Goal: Use online tool/utility: Utilize a website feature to perform a specific function

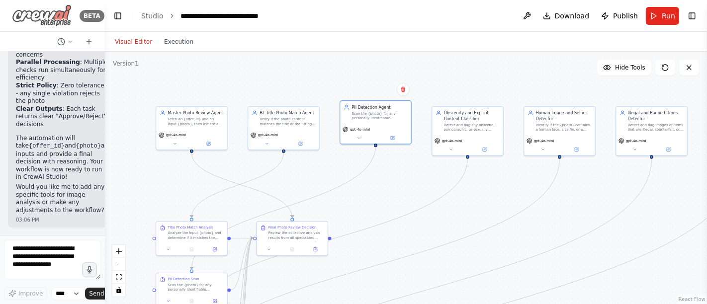
click at [57, 17] on img at bounding box center [42, 15] width 60 height 22
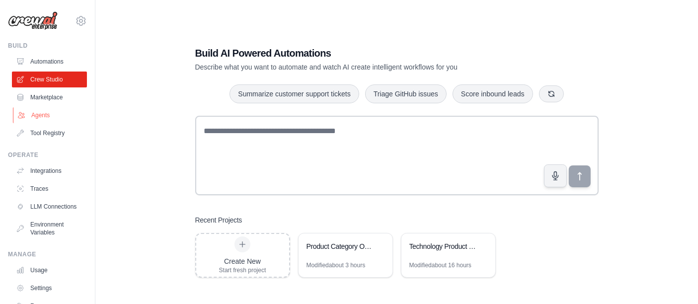
click at [40, 112] on link "Agents" at bounding box center [50, 115] width 75 height 16
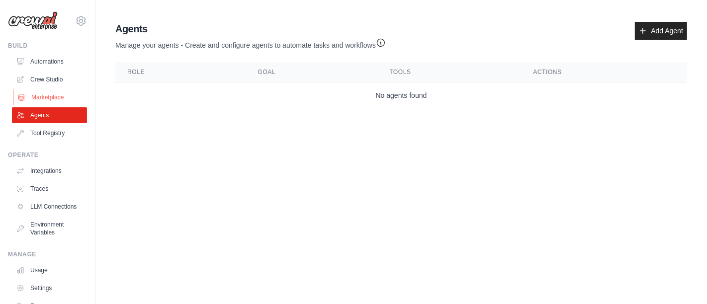
click at [47, 93] on link "Marketplace" at bounding box center [50, 97] width 75 height 16
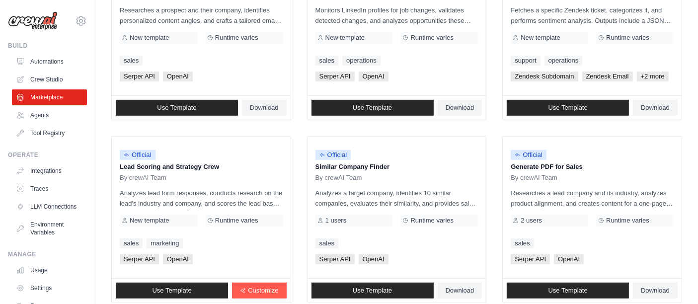
scroll to position [614, 0]
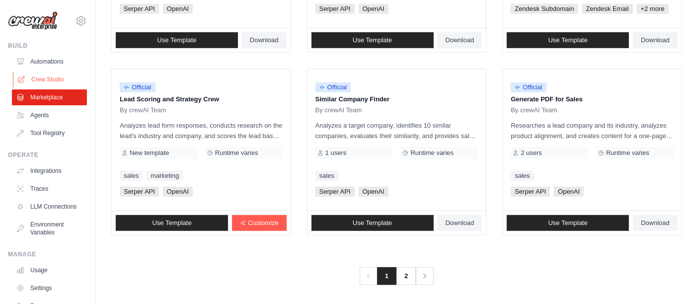
click at [26, 73] on link "Crew Studio" at bounding box center [50, 80] width 75 height 16
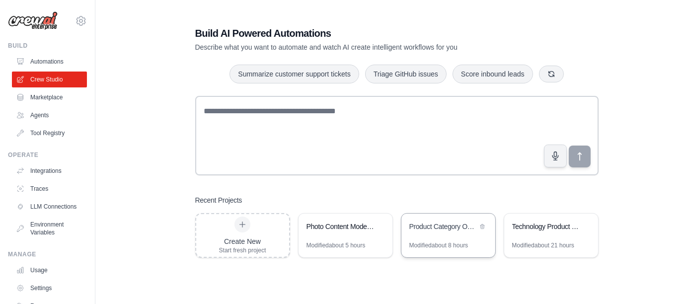
click at [446, 222] on div "Product Category Outlier Detection System" at bounding box center [444, 227] width 68 height 10
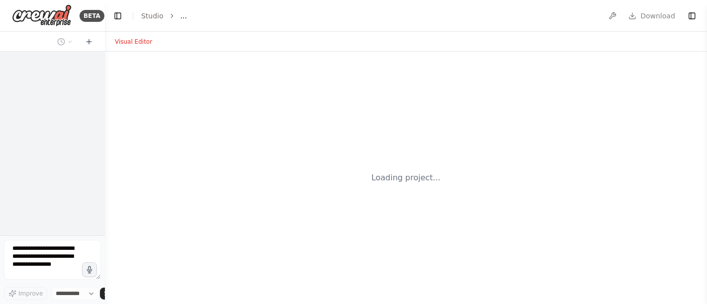
select select "****"
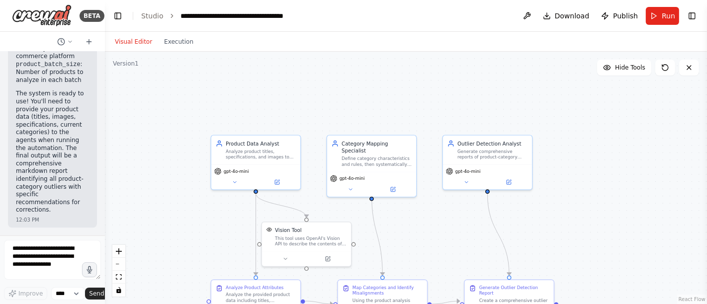
scroll to position [1979, 0]
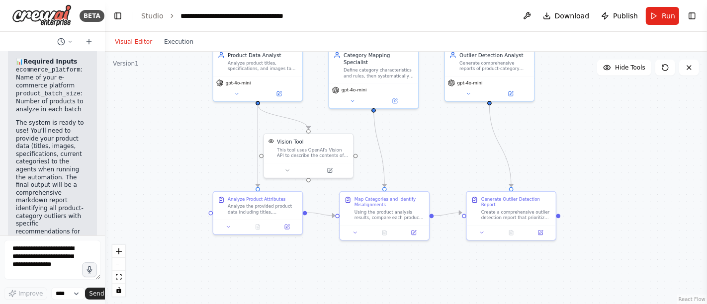
drag, startPoint x: 625, startPoint y: 238, endPoint x: 589, endPoint y: 158, distance: 87.9
click at [626, 150] on div ".deletable-edge-delete-btn { width: 20px; height: 20px; border: 0px solid #ffff…" at bounding box center [406, 178] width 602 height 253
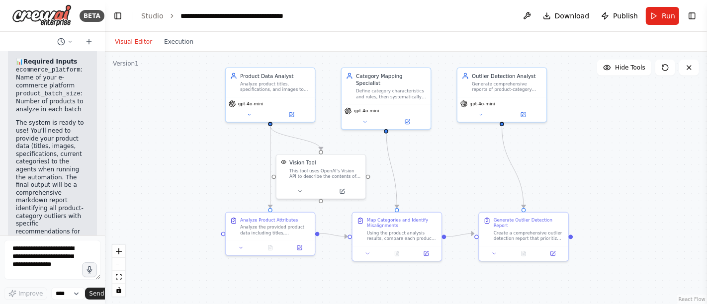
drag, startPoint x: 445, startPoint y: 172, endPoint x: 402, endPoint y: 144, distance: 51.4
click at [457, 190] on div ".deletable-edge-delete-btn { width: 20px; height: 20px; border: 0px solid #ffff…" at bounding box center [406, 178] width 602 height 253
click at [301, 191] on button at bounding box center [299, 188] width 41 height 8
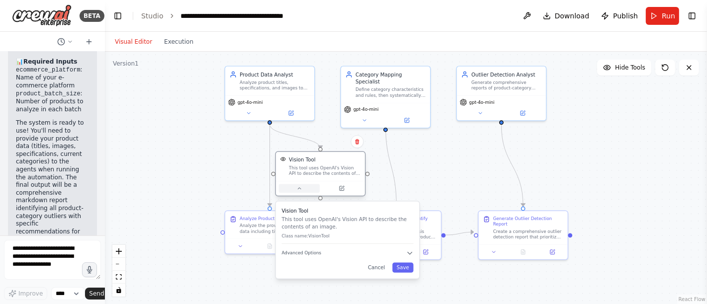
click at [301, 191] on button at bounding box center [299, 188] width 41 height 8
